Goal: Information Seeking & Learning: Learn about a topic

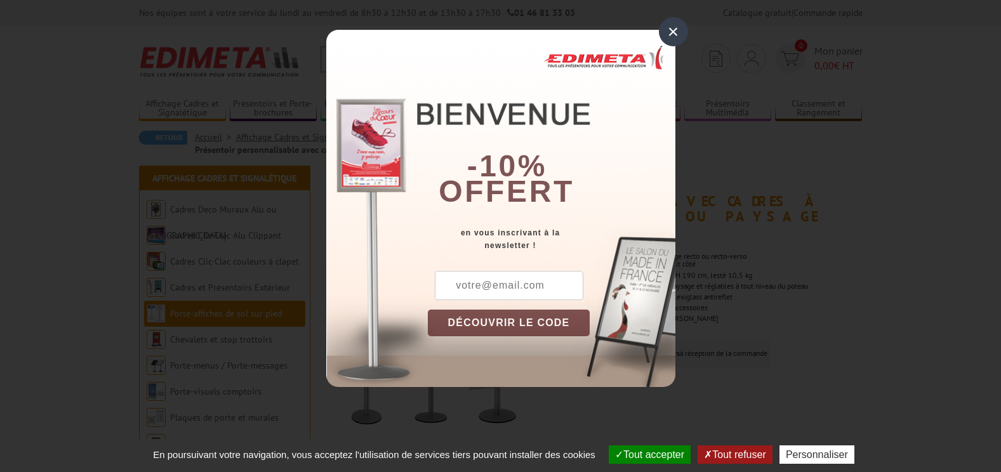
click at [682, 29] on div "×" at bounding box center [673, 31] width 29 height 29
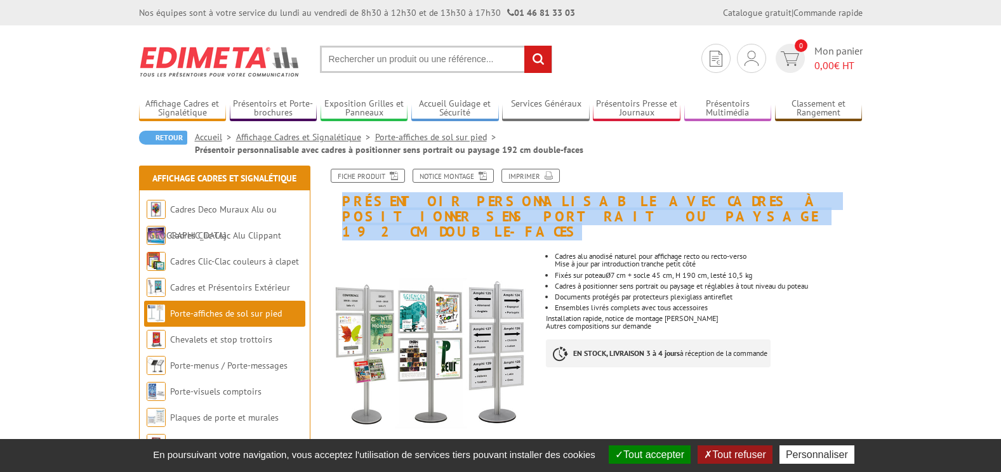
drag, startPoint x: 343, startPoint y: 197, endPoint x: 541, endPoint y: 220, distance: 199.3
click at [541, 220] on h1 "Présentoir personnalisable avec cadres à positionner sens portrait ou paysage 1…" at bounding box center [592, 204] width 558 height 71
drag, startPoint x: 541, startPoint y: 220, endPoint x: 517, endPoint y: 217, distance: 24.2
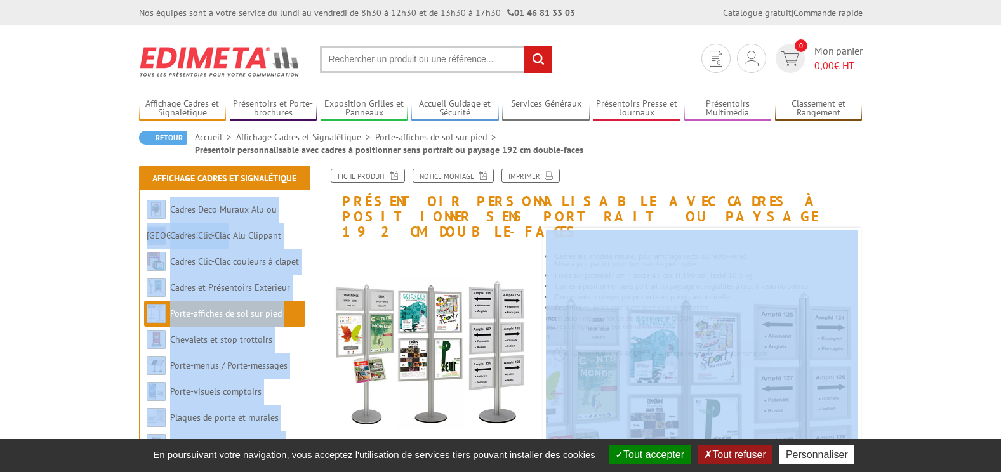
drag, startPoint x: 316, startPoint y: 170, endPoint x: 753, endPoint y: 408, distance: 497.8
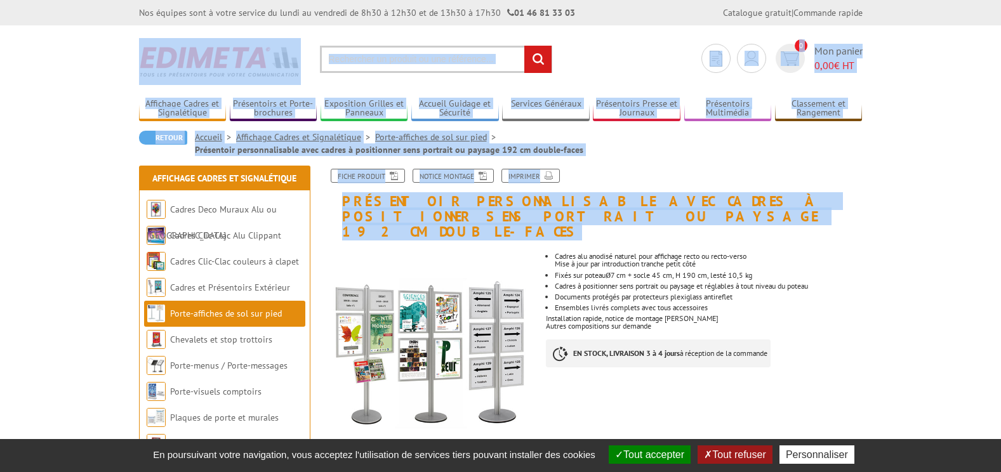
drag, startPoint x: 64, startPoint y: 39, endPoint x: 890, endPoint y: 397, distance: 900.4
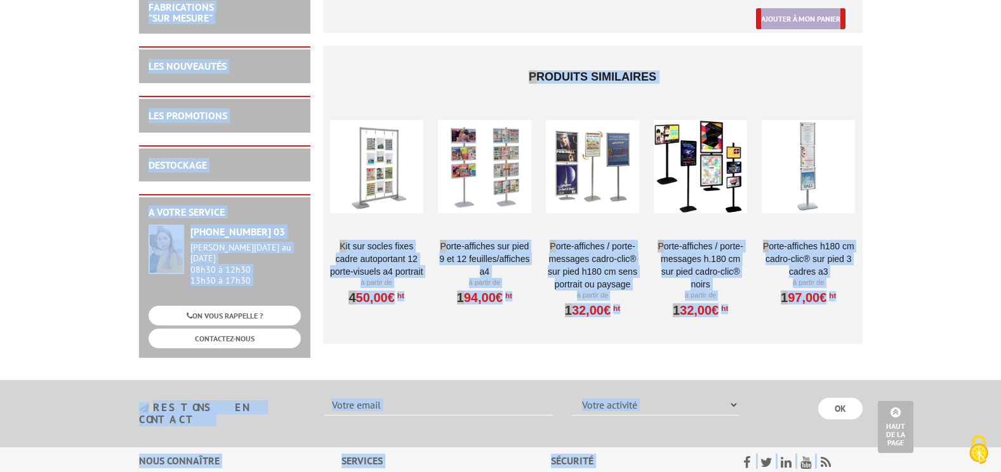
scroll to position [3015, 0]
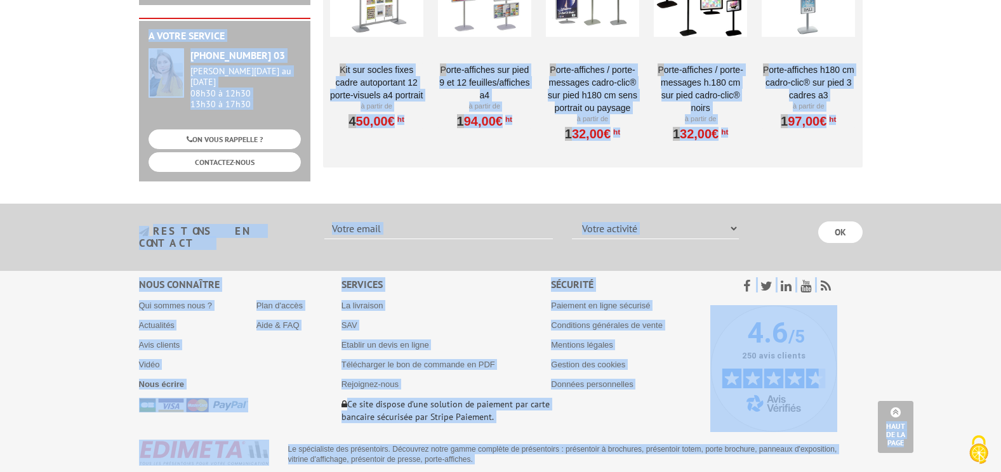
drag, startPoint x: 73, startPoint y: 46, endPoint x: 906, endPoint y: 439, distance: 920.5
click at [67, 206] on section "restons en contact Votre activité Administrations et collectivités Magasins et …" at bounding box center [500, 237] width 1001 height 67
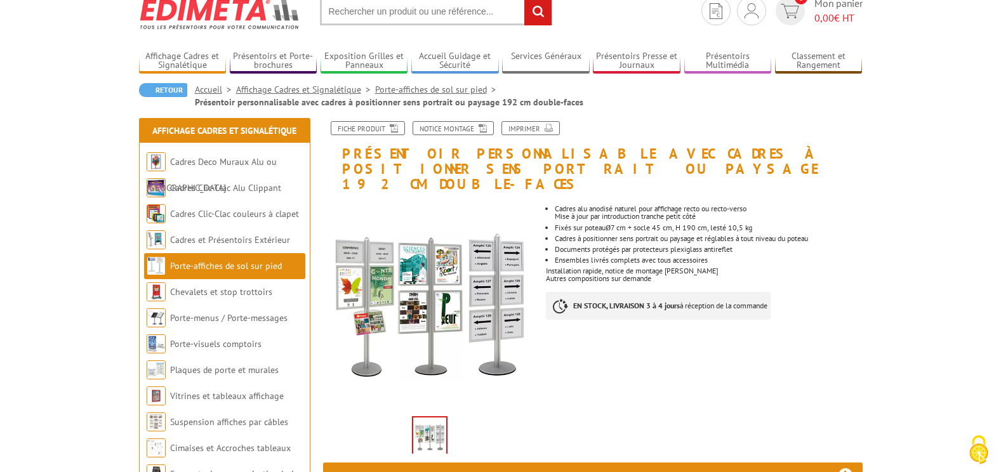
scroll to position [0, 0]
